Goal: Obtain resource: Download file/media

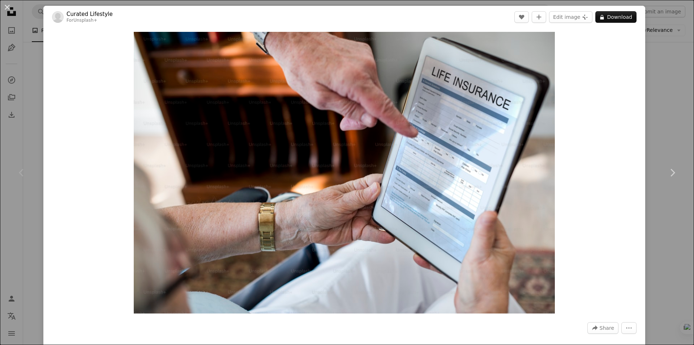
scroll to position [109, 0]
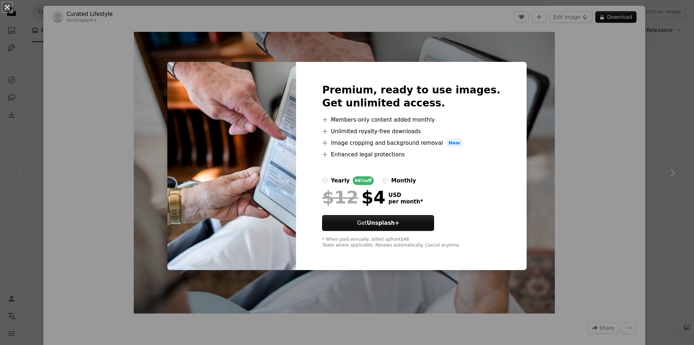
click at [10, 10] on button "An X shape" at bounding box center [7, 7] width 9 height 9
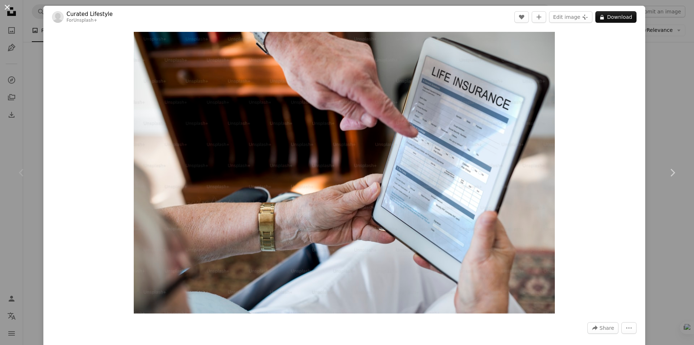
click at [8, 6] on button "An X shape" at bounding box center [7, 7] width 9 height 9
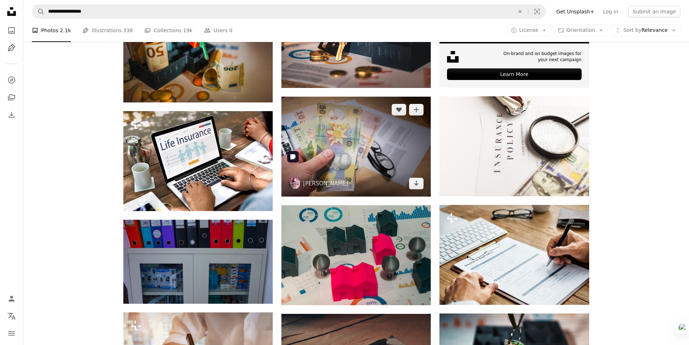
scroll to position [362, 0]
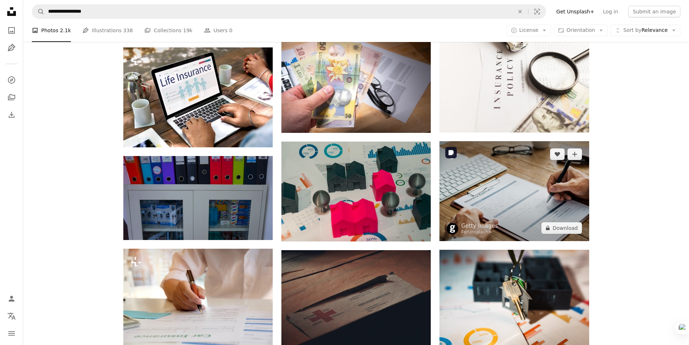
click at [531, 200] on img at bounding box center [513, 191] width 149 height 100
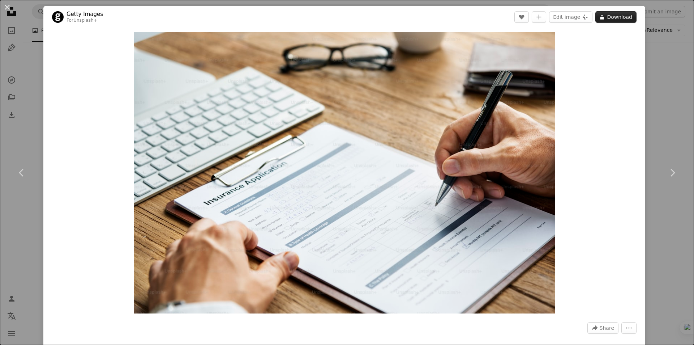
click at [614, 14] on button "A lock Download" at bounding box center [616, 17] width 41 height 12
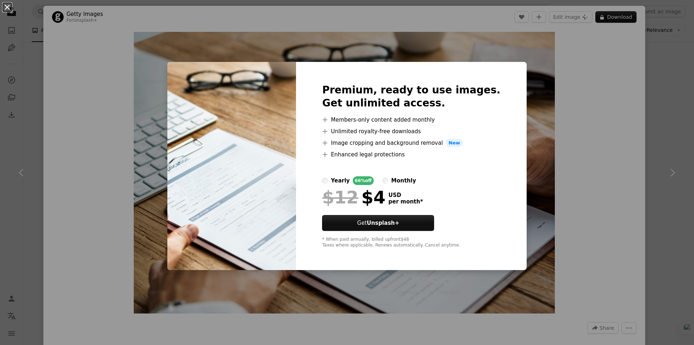
click at [9, 9] on button "An X shape" at bounding box center [7, 7] width 9 height 9
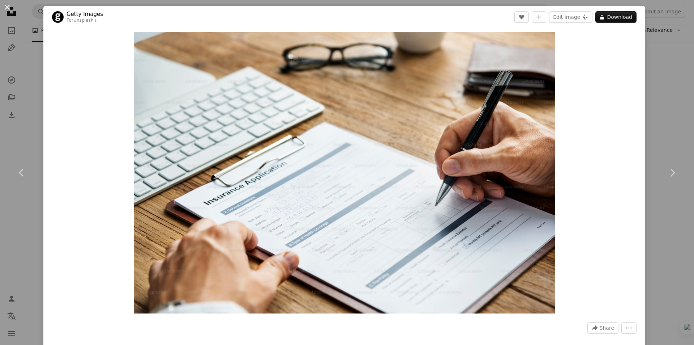
click at [3, 5] on button "An X shape" at bounding box center [7, 7] width 9 height 9
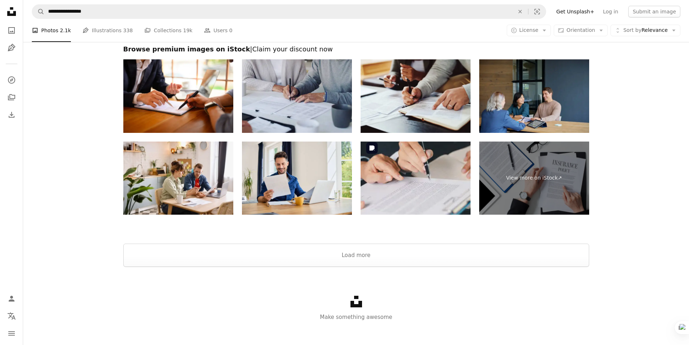
scroll to position [1040, 0]
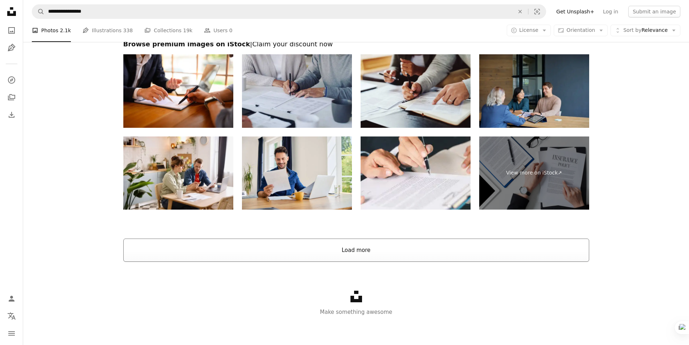
click at [340, 250] on button "Load more" at bounding box center [356, 249] width 466 height 23
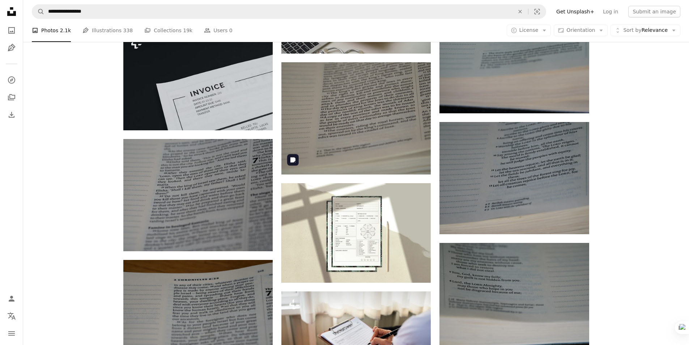
scroll to position [3391, 0]
